Goal: Task Accomplishment & Management: Manage account settings

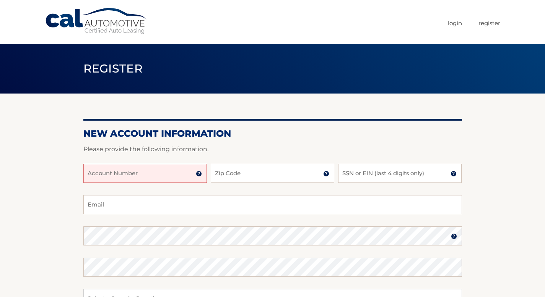
click at [154, 169] on input "Account Number" at bounding box center [144, 173] width 123 height 19
type input "44455975287"
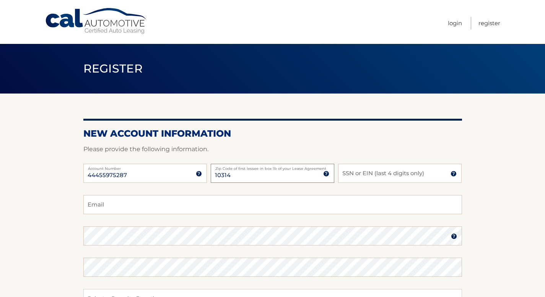
type input "10314"
type input "0"
type input "6943"
type input "danacutolo@gmail.com"
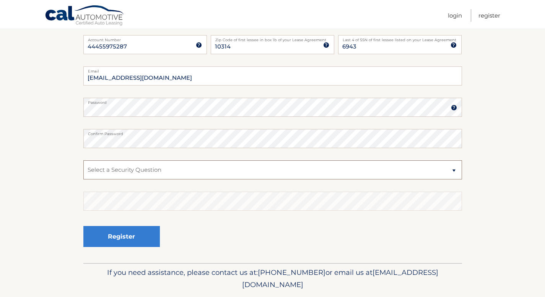
scroll to position [133, 0]
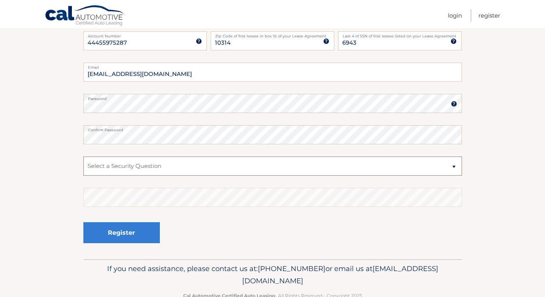
click at [145, 163] on select "Select a Security Question What was the name of your elementary school? What is…" at bounding box center [272, 166] width 378 height 19
select select "1"
click at [83, 157] on select "Select a Security Question What was the name of your elementary school? What is…" at bounding box center [272, 166] width 378 height 19
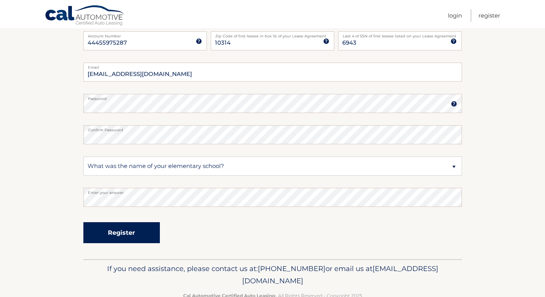
click at [106, 238] on button "Register" at bounding box center [121, 232] width 76 height 21
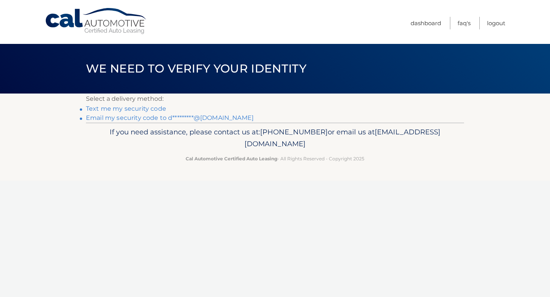
click at [149, 109] on link "Text me my security code" at bounding box center [126, 108] width 80 height 7
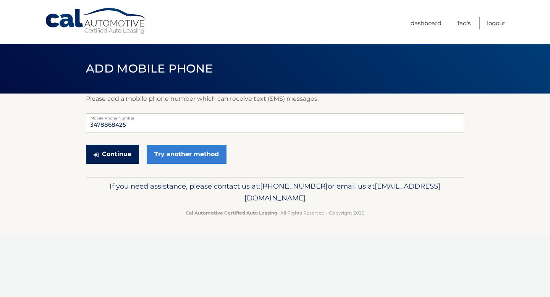
click at [127, 155] on button "Continue" at bounding box center [112, 154] width 53 height 19
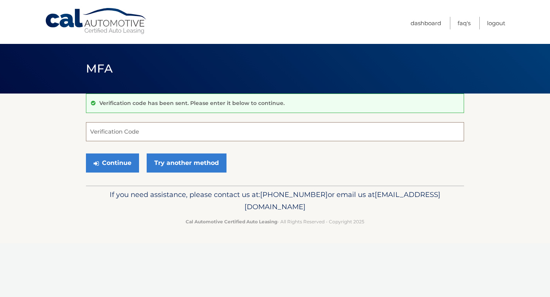
click at [134, 131] on input "Verification Code" at bounding box center [275, 131] width 378 height 19
type input "616597"
click at [125, 167] on button "Continue" at bounding box center [112, 163] width 53 height 19
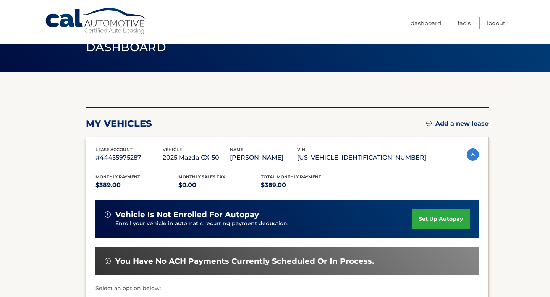
scroll to position [42, 0]
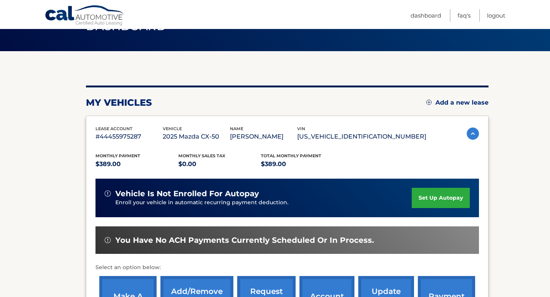
click at [442, 200] on link "set up autopay" at bounding box center [441, 198] width 58 height 20
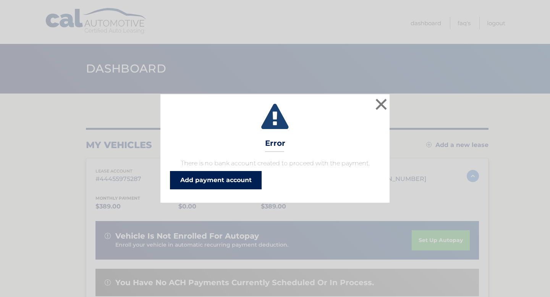
click at [242, 175] on link "Add payment account" at bounding box center [216, 180] width 92 height 18
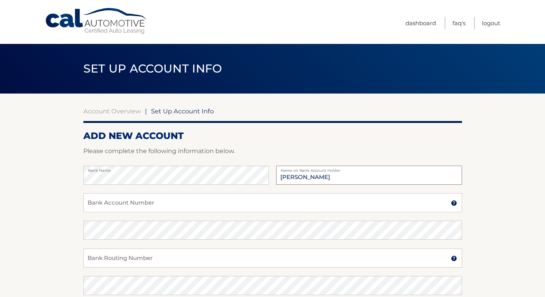
type input "Dana M Cutolo"
click at [194, 202] on input "Bank Account Number" at bounding box center [272, 202] width 378 height 19
type input "2"
type input "2150174437"
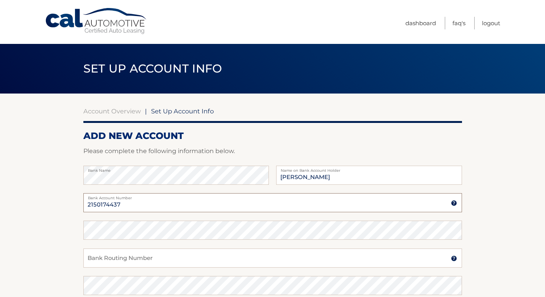
click at [127, 206] on input "2150174437" at bounding box center [272, 202] width 378 height 19
click at [128, 255] on input "Bank Routing Number" at bounding box center [272, 258] width 378 height 19
click at [99, 261] on input "124003116" at bounding box center [272, 258] width 378 height 19
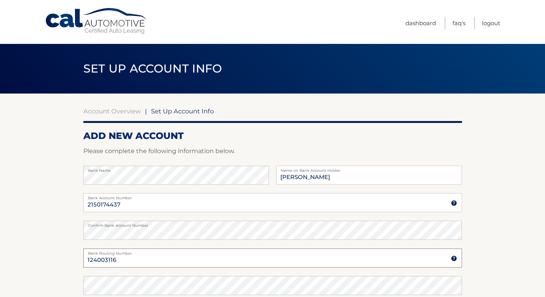
click at [99, 261] on input "124003116" at bounding box center [272, 258] width 378 height 19
type input "124003116"
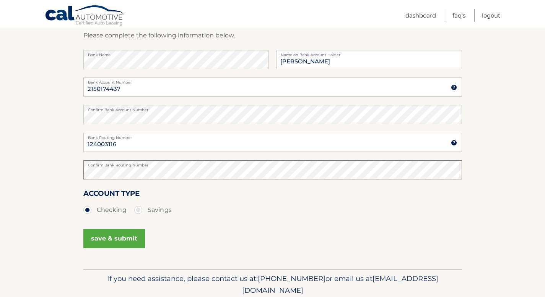
scroll to position [121, 0]
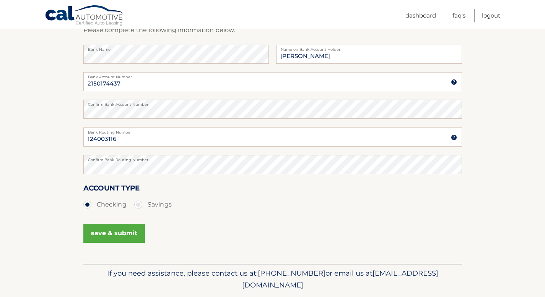
click at [138, 206] on label "Savings" at bounding box center [152, 204] width 37 height 15
click at [138, 206] on input "Savings" at bounding box center [141, 203] width 8 height 12
radio input "true"
click at [125, 234] on button "save & submit" at bounding box center [114, 233] width 62 height 19
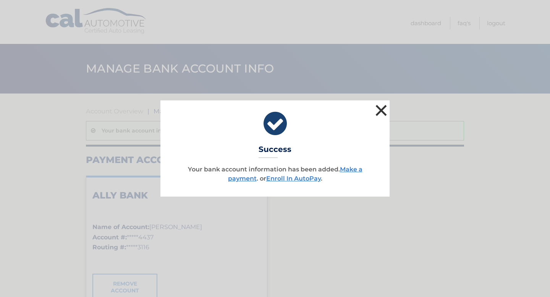
click at [380, 108] on button "×" at bounding box center [381, 110] width 15 height 15
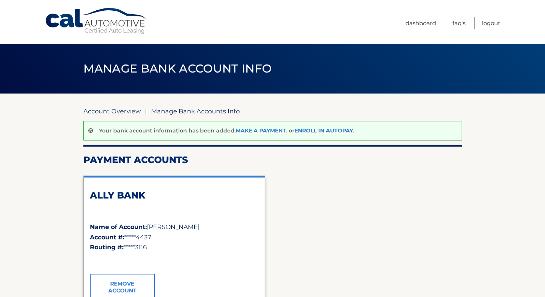
click at [128, 111] on link "Account Overview" at bounding box center [111, 111] width 57 height 8
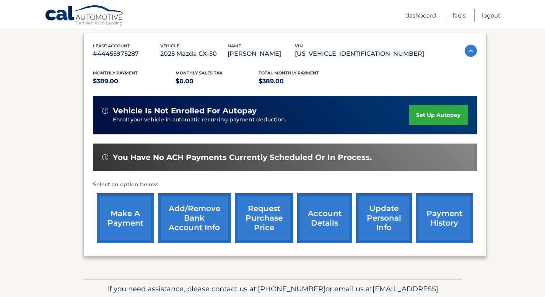
scroll to position [125, 0]
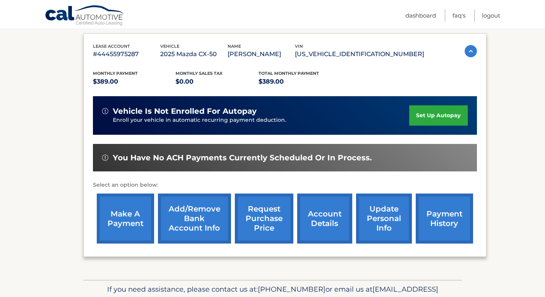
click at [125, 232] on link "make a payment" at bounding box center [125, 219] width 57 height 50
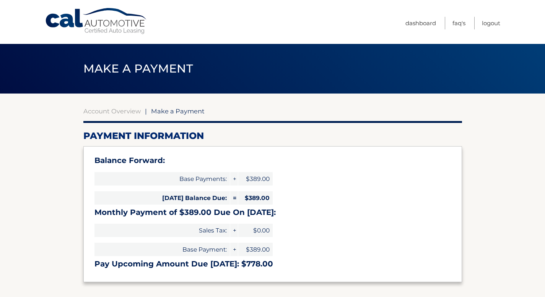
select select "ZTc4NzgwMjEtZDZhZi00ZmExLTg1M2UtNWYyYjE3NjJmMWNh"
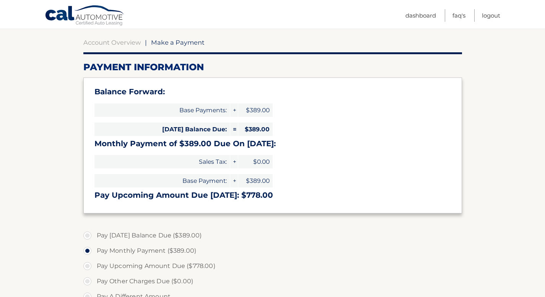
scroll to position [73, 0]
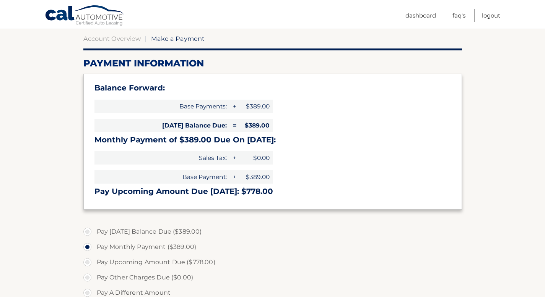
click at [84, 231] on label "Pay [DATE] Balance Due ($389.00)" at bounding box center [272, 231] width 378 height 15
click at [86, 231] on input "Pay [DATE] Balance Due ($389.00)" at bounding box center [90, 230] width 8 height 12
radio input "true"
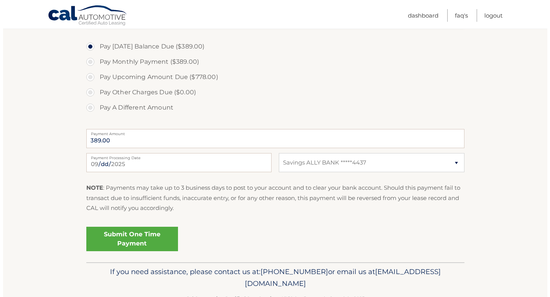
scroll to position [261, 0]
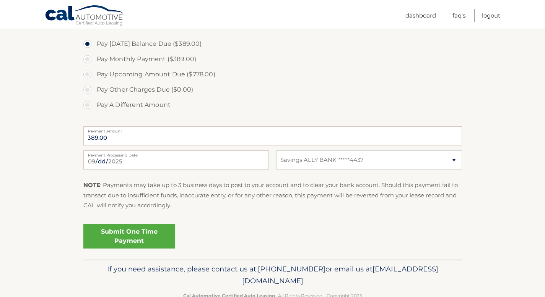
click at [117, 239] on link "Submit One Time Payment" at bounding box center [129, 236] width 92 height 24
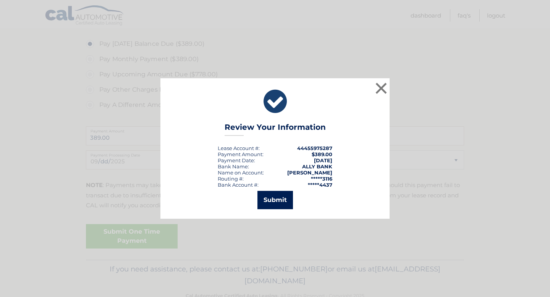
click at [274, 198] on button "Submit" at bounding box center [276, 200] width 36 height 18
